Goal: Communication & Community: Answer question/provide support

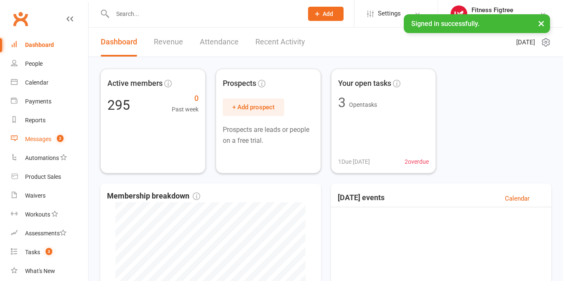
click at [38, 136] on div "Messages" at bounding box center [38, 139] width 26 height 7
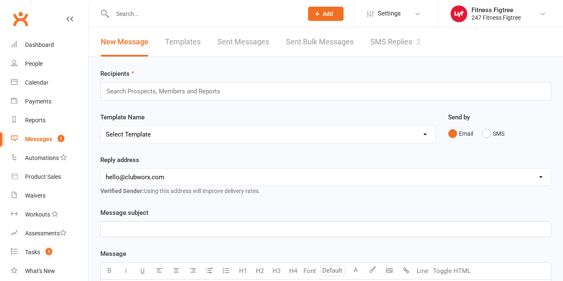
click at [400, 41] on link "SMS Replies 2" at bounding box center [396, 42] width 50 height 29
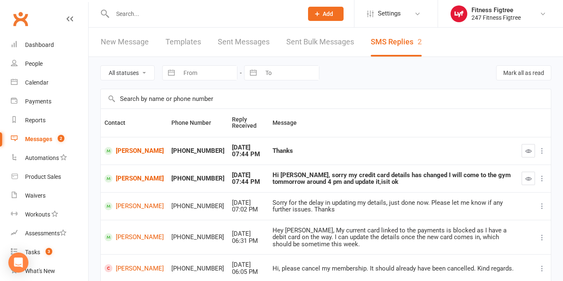
click at [235, 66] on input "From" at bounding box center [208, 73] width 58 height 14
select select "6"
select select "2025"
select select "7"
select select "2025"
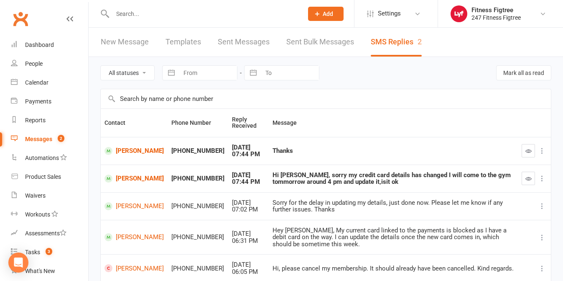
select select "8"
select select "2025"
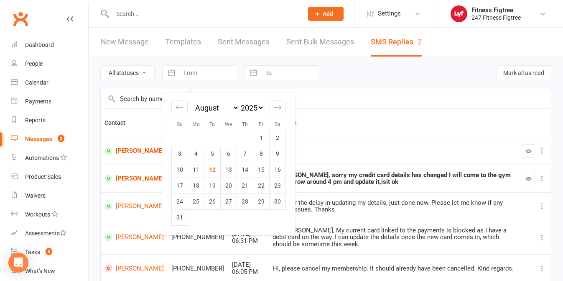
click at [238, 54] on link "Sent Messages" at bounding box center [244, 42] width 52 height 29
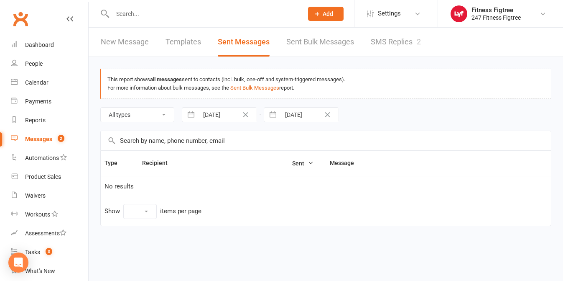
select select "10"
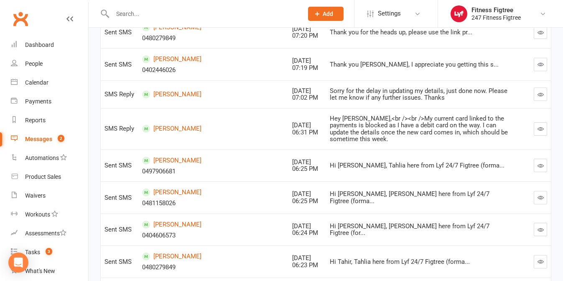
scroll to position [230, 0]
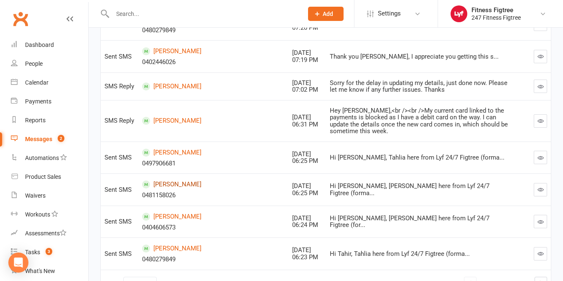
click at [177, 180] on link "[PERSON_NAME]" at bounding box center [213, 184] width 143 height 8
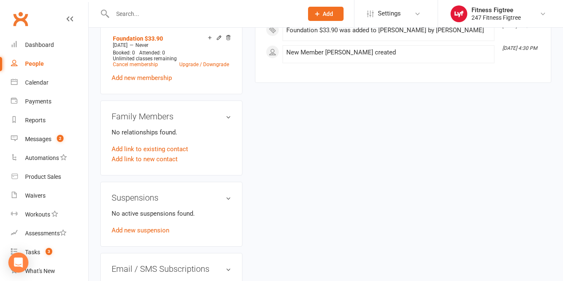
scroll to position [381, 0]
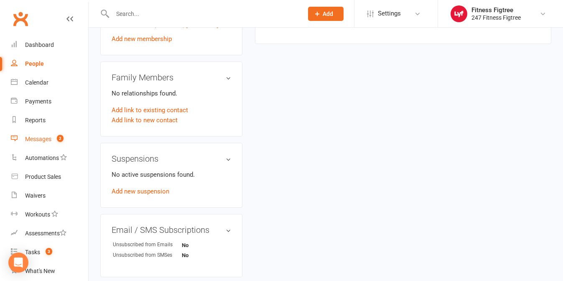
click at [44, 136] on div "Messages" at bounding box center [38, 139] width 26 height 7
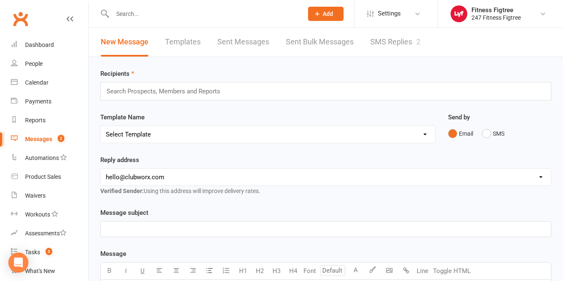
click at [391, 43] on link "SMS Replies 2" at bounding box center [396, 42] width 50 height 29
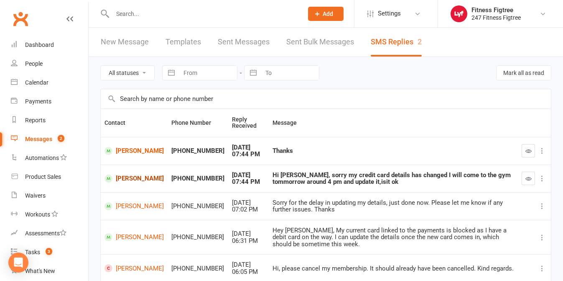
click at [119, 182] on link "[PERSON_NAME]" at bounding box center [134, 178] width 59 height 8
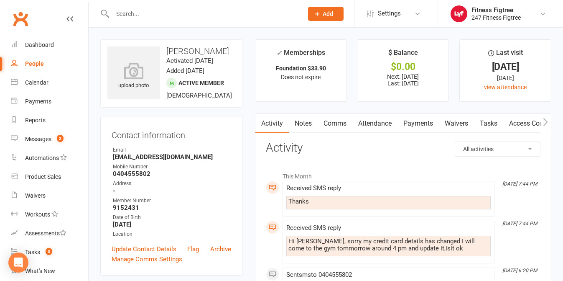
click at [327, 123] on link "Comms" at bounding box center [335, 123] width 35 height 19
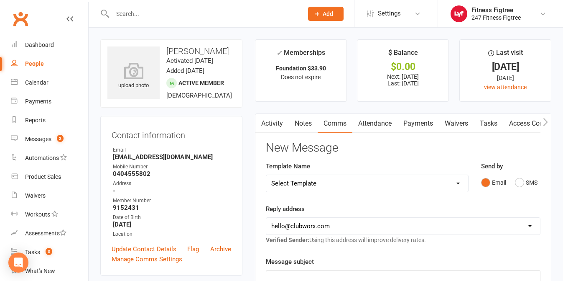
click at [535, 197] on div "Send by Email SMS" at bounding box center [511, 181] width 72 height 41
click at [529, 182] on button "SMS" at bounding box center [526, 182] width 23 height 16
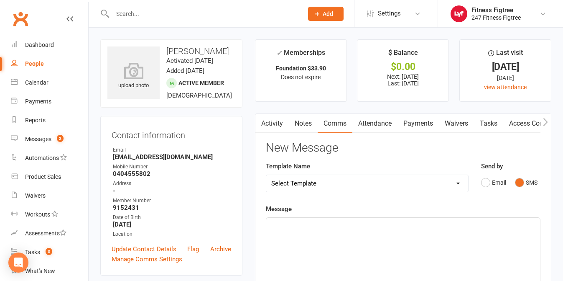
click at [345, 242] on div "﻿" at bounding box center [403, 280] width 274 height 125
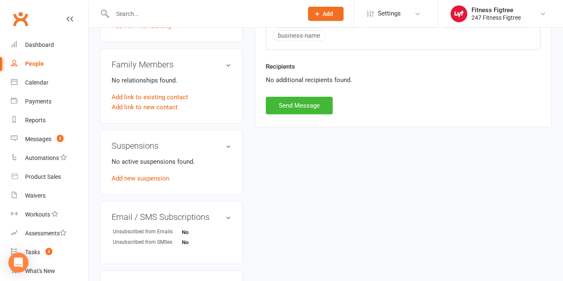
scroll to position [412, 0]
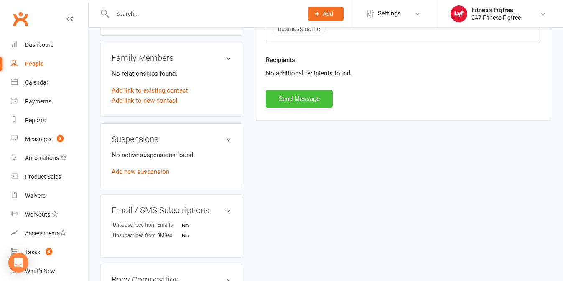
click at [302, 95] on button "Send Message" at bounding box center [299, 99] width 67 height 18
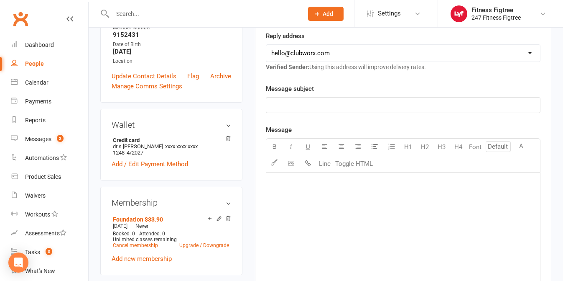
scroll to position [0, 0]
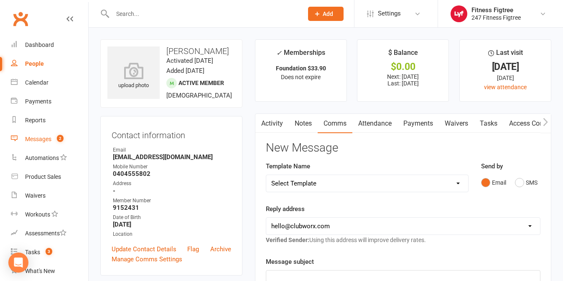
click at [48, 138] on div "Messages" at bounding box center [38, 139] width 26 height 7
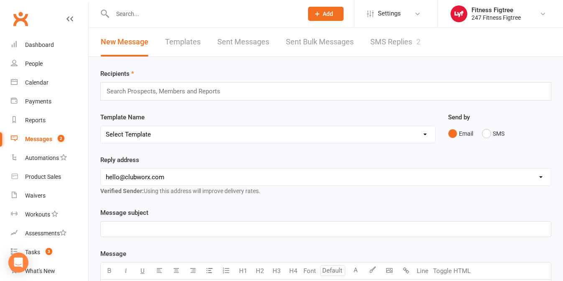
click at [411, 45] on link "SMS Replies 2" at bounding box center [396, 42] width 50 height 29
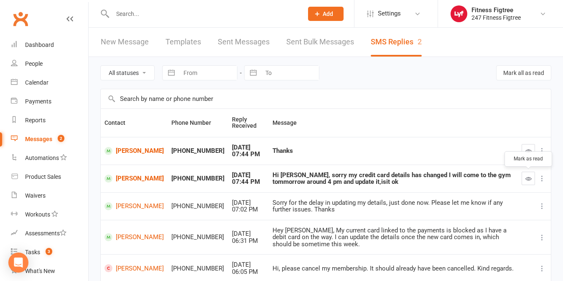
click at [528, 176] on icon "button" at bounding box center [529, 178] width 6 height 6
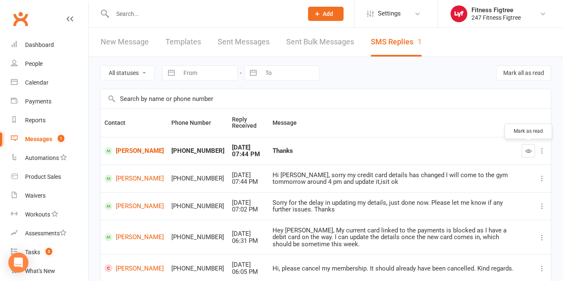
click at [527, 154] on button "button" at bounding box center [528, 150] width 13 height 13
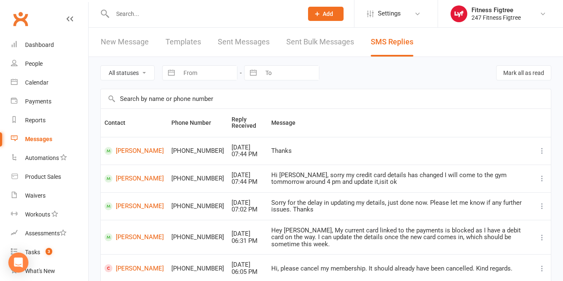
click at [136, 13] on input "text" at bounding box center [203, 14] width 187 height 12
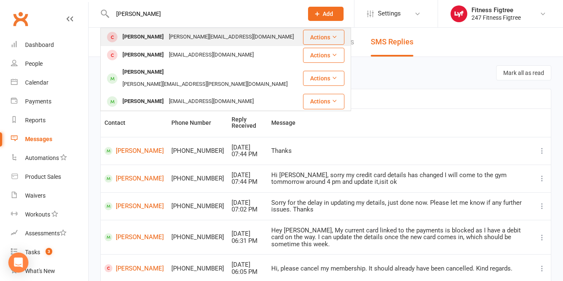
type input "[PERSON_NAME]"
click at [141, 35] on div "[PERSON_NAME]" at bounding box center [143, 37] width 46 height 12
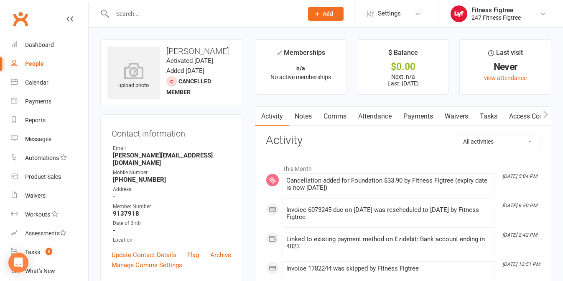
click at [412, 116] on link "Payments" at bounding box center [418, 116] width 41 height 19
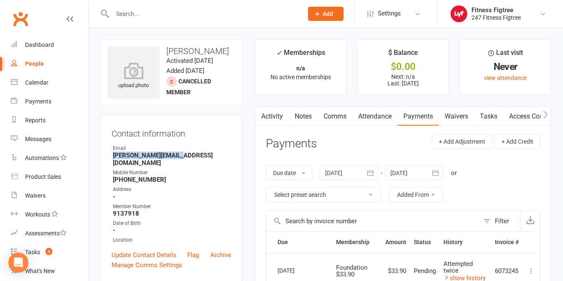
drag, startPoint x: 113, startPoint y: 155, endPoint x: 180, endPoint y: 154, distance: 66.9
click at [180, 154] on strong "[PERSON_NAME][EMAIL_ADDRESS][DOMAIN_NAME]" at bounding box center [172, 158] width 118 height 15
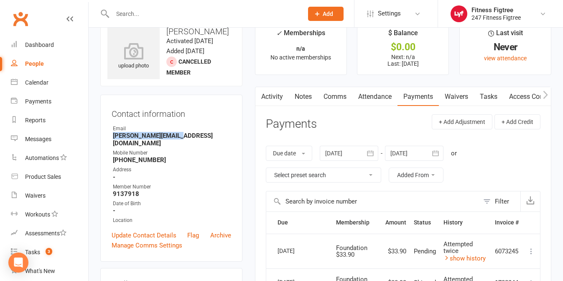
scroll to position [22, 0]
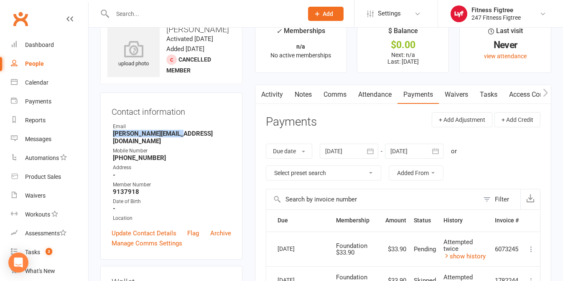
click at [338, 95] on link "Comms" at bounding box center [335, 94] width 35 height 19
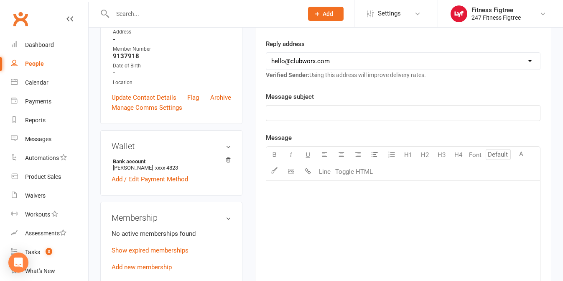
scroll to position [161, 0]
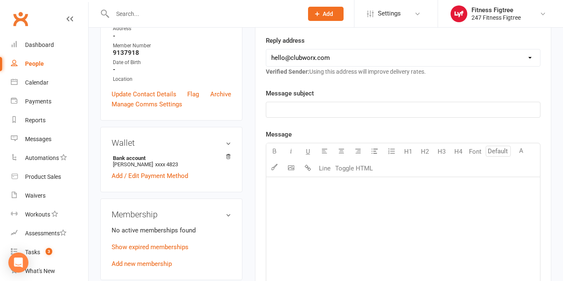
click at [349, 234] on div "﻿" at bounding box center [403, 239] width 274 height 125
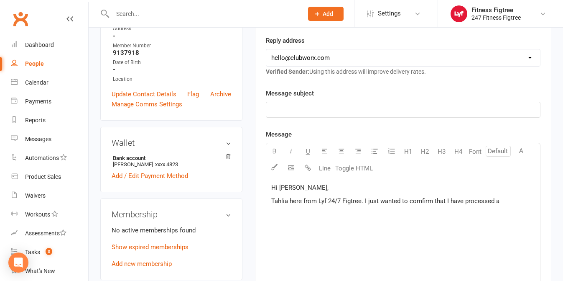
click at [422, 202] on span "Tahlia here from Lyf 24/7 Figtree. I just wanted to comfirm that I have process…" at bounding box center [385, 201] width 228 height 8
click at [432, 200] on span "Tahlia here from Lyf 24/7 Figtree. I just wanted to comfirm that I have process…" at bounding box center [385, 201] width 228 height 8
click at [418, 202] on span "Tahlia here from Lyf 24/7 Figtree. I just wanted to comfirm that I have process…" at bounding box center [385, 201] width 228 height 8
click at [503, 202] on p "Tahlia here from Lyf 24/7 Figtree. I just wanted to confirm that I have process…" at bounding box center [403, 201] width 264 height 10
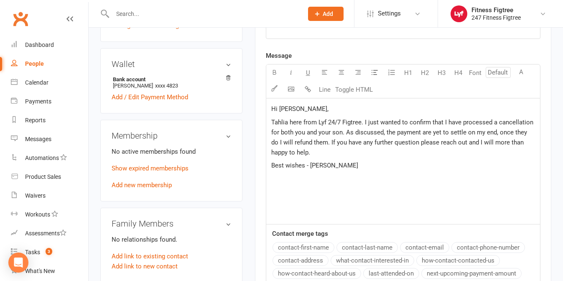
click at [380, 235] on div "Contact merge tags contact-first-name contact-last-name contact-email contact-p…" at bounding box center [403, 267] width 274 height 78
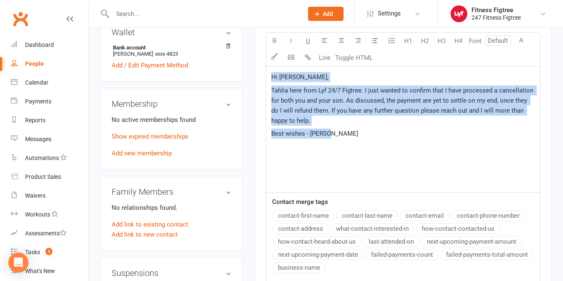
scroll to position [271, 0]
drag, startPoint x: 343, startPoint y: 142, endPoint x: 272, endPoint y: 82, distance: 92.9
click at [272, 82] on div "Hi [PERSON_NAME], [PERSON_NAME] here from Lyf 24/7 Figtree. I just wanted to co…" at bounding box center [403, 129] width 274 height 125
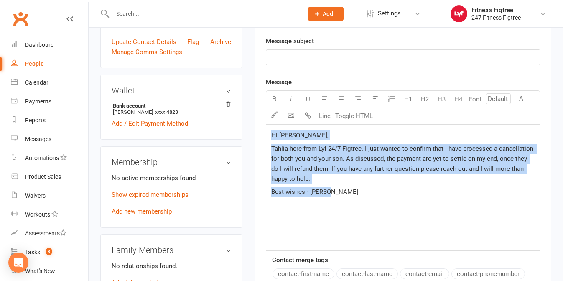
scroll to position [177, 0]
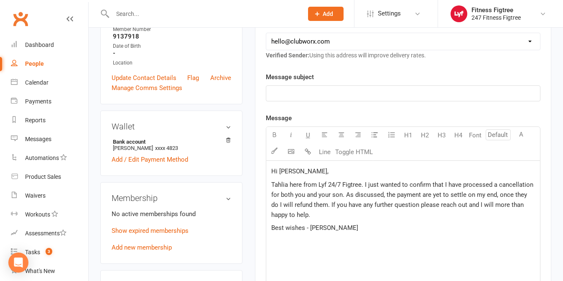
click at [325, 90] on p "﻿" at bounding box center [403, 93] width 264 height 10
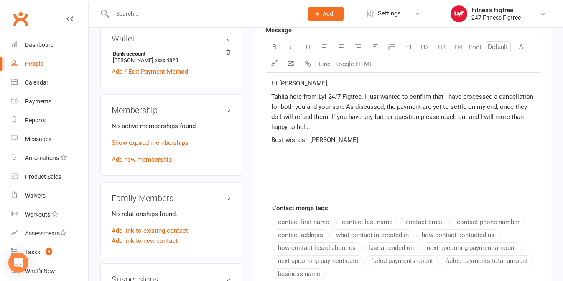
scroll to position [527, 0]
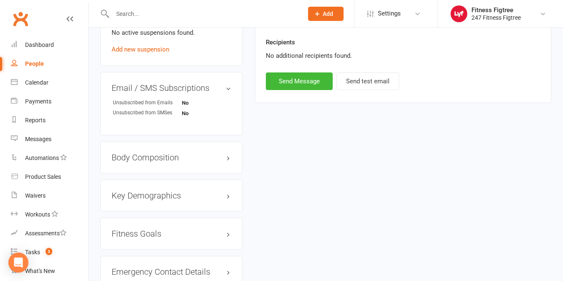
click at [306, 79] on button "Send Message" at bounding box center [299, 81] width 67 height 18
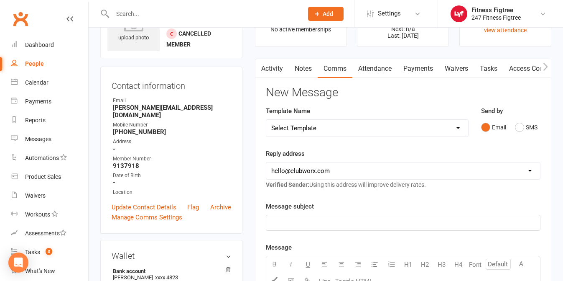
scroll to position [0, 0]
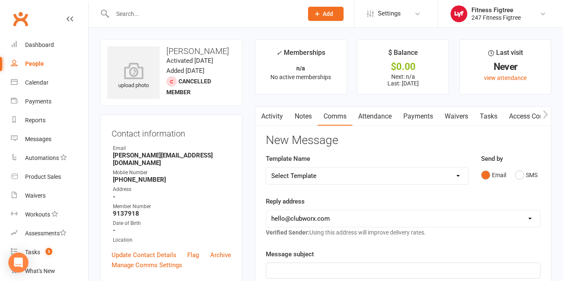
click at [272, 113] on link "Activity" at bounding box center [272, 116] width 33 height 19
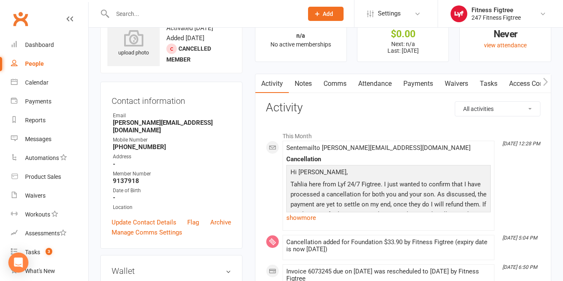
scroll to position [36, 0]
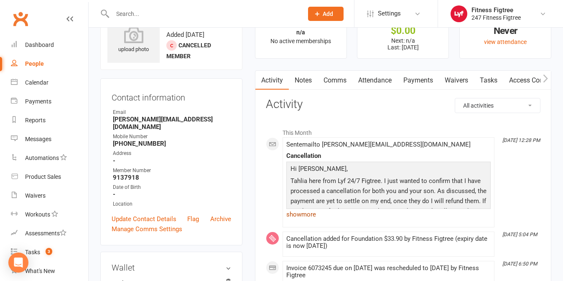
click at [301, 216] on link "show more" at bounding box center [389, 214] width 205 height 12
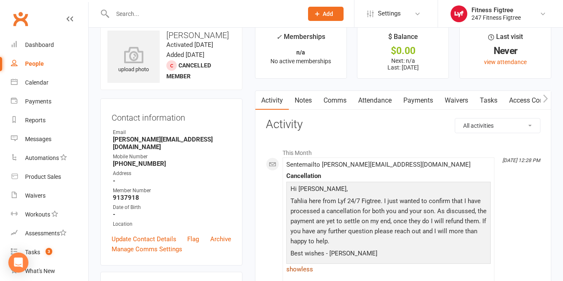
scroll to position [15, 0]
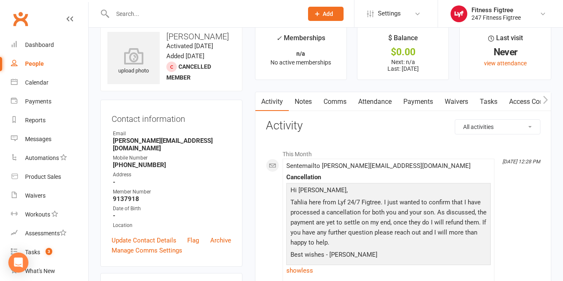
click at [352, 147] on li "This Month" at bounding box center [403, 151] width 275 height 13
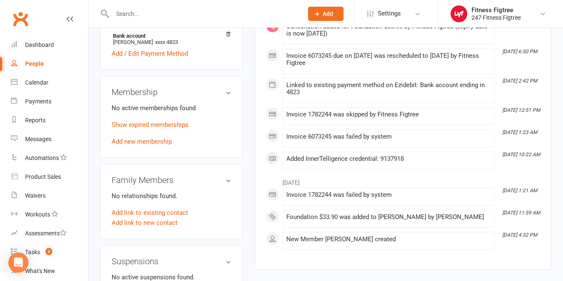
scroll to position [0, 0]
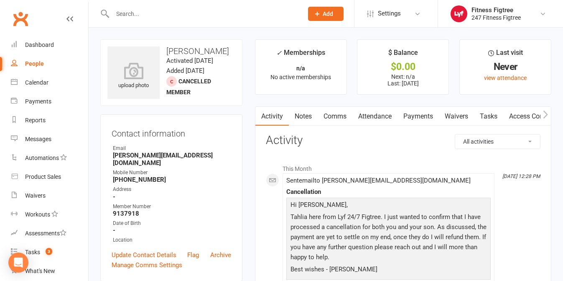
click at [207, 5] on div at bounding box center [198, 13] width 197 height 27
click at [196, 14] on input "text" at bounding box center [203, 14] width 187 height 12
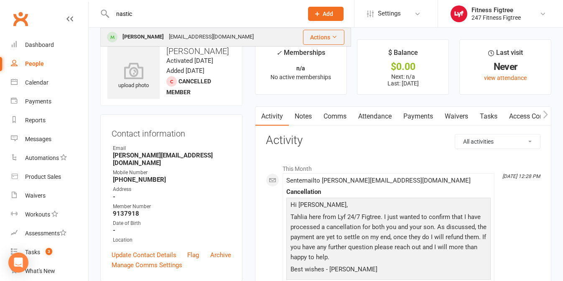
type input "nastic"
click at [140, 39] on div "[PERSON_NAME]" at bounding box center [143, 37] width 46 height 12
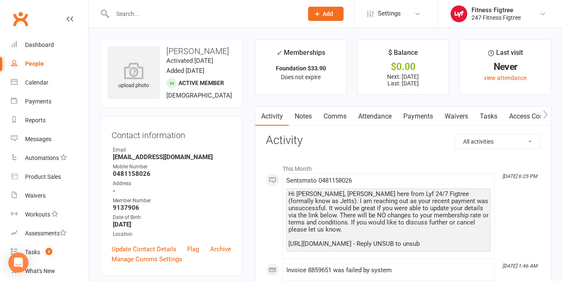
click at [430, 111] on link "Payments" at bounding box center [418, 116] width 41 height 19
